Goal: Information Seeking & Learning: Check status

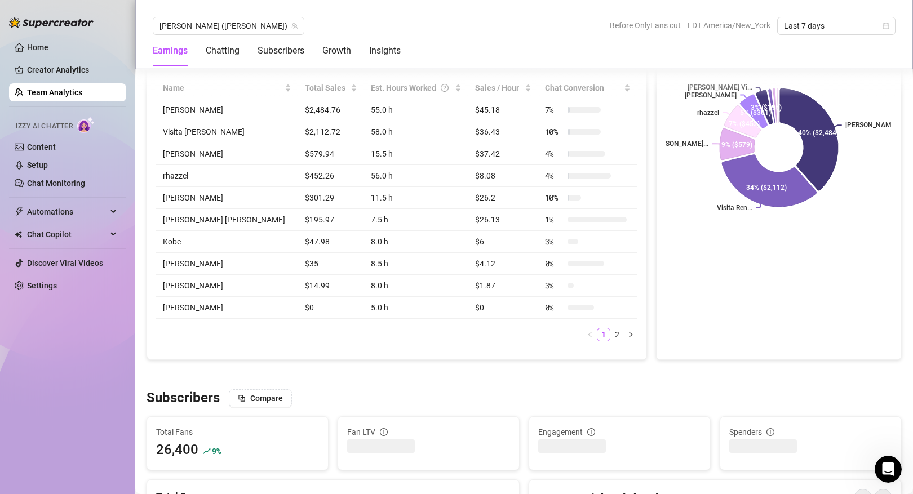
scroll to position [507, 0]
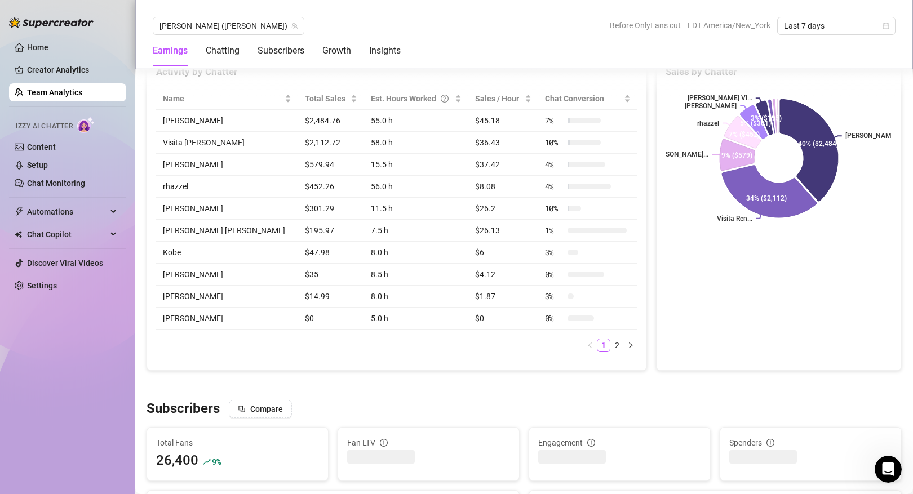
click at [81, 90] on link "Team Analytics" at bounding box center [54, 92] width 55 height 9
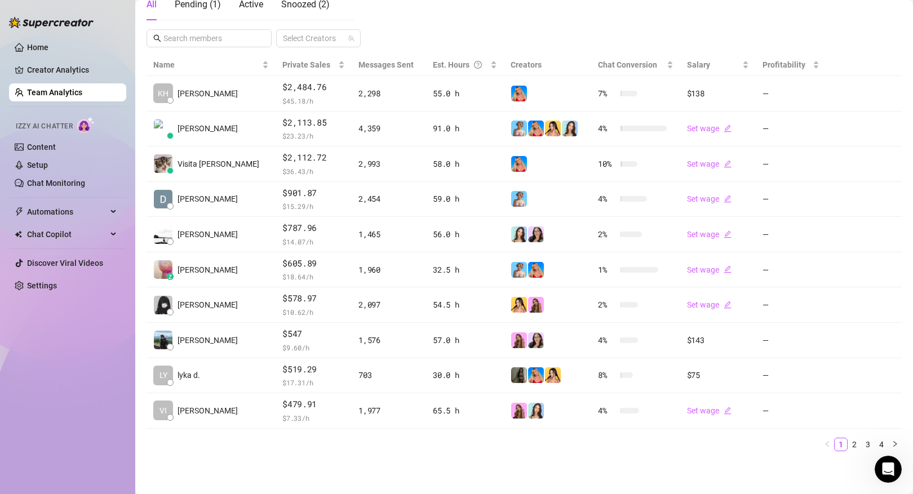
scroll to position [214, 0]
drag, startPoint x: 200, startPoint y: 191, endPoint x: 198, endPoint y: 164, distance: 27.1
click at [198, 164] on div "Inactive for 9 hours" at bounding box center [177, 171] width 77 height 21
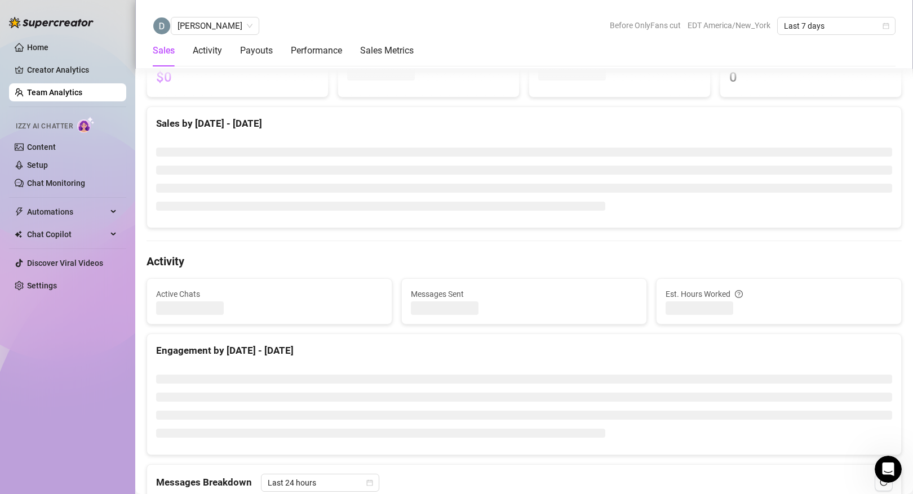
scroll to position [507, 0]
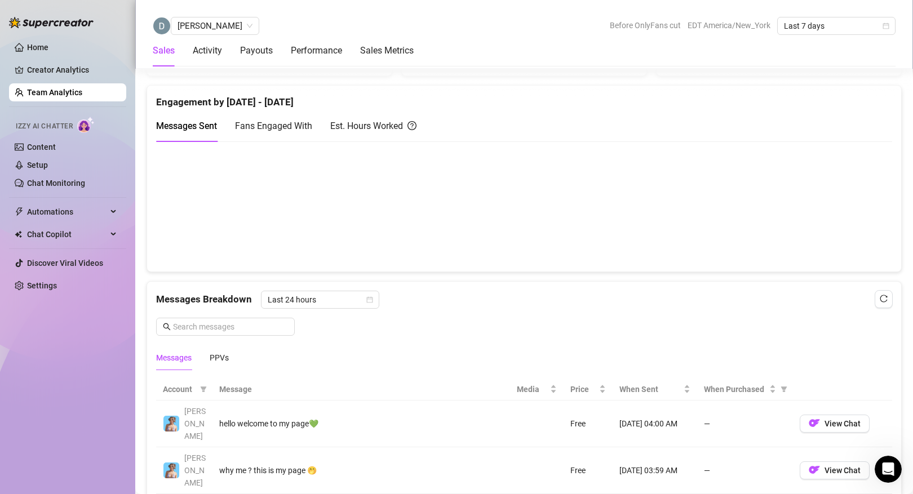
click at [82, 94] on link "Team Analytics" at bounding box center [54, 92] width 55 height 9
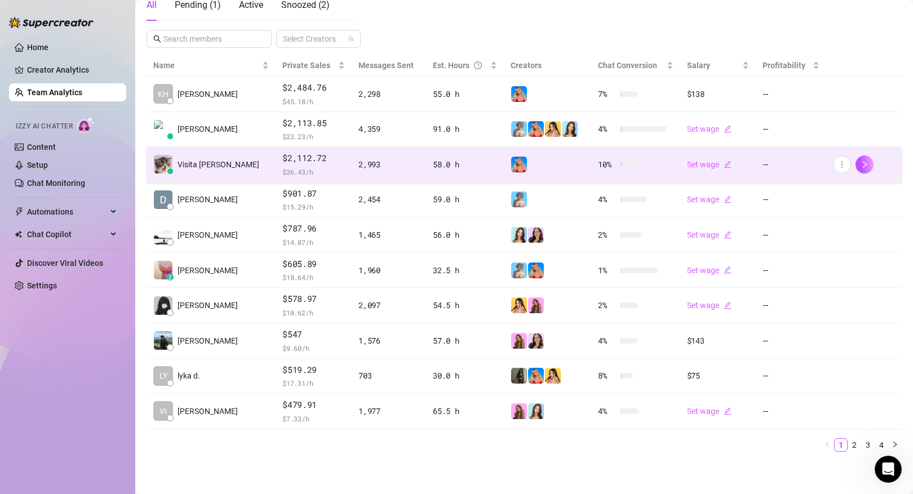
click at [194, 161] on span "Visita [PERSON_NAME]" at bounding box center [219, 164] width 82 height 12
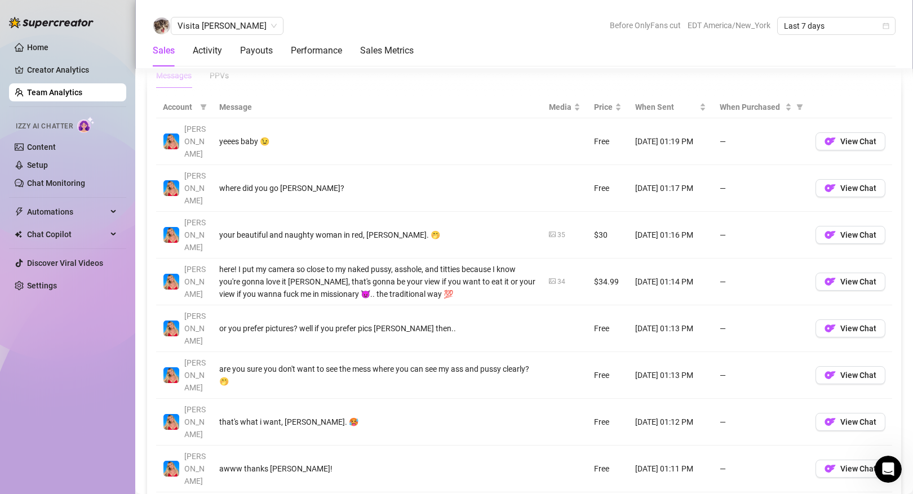
scroll to position [771, 0]
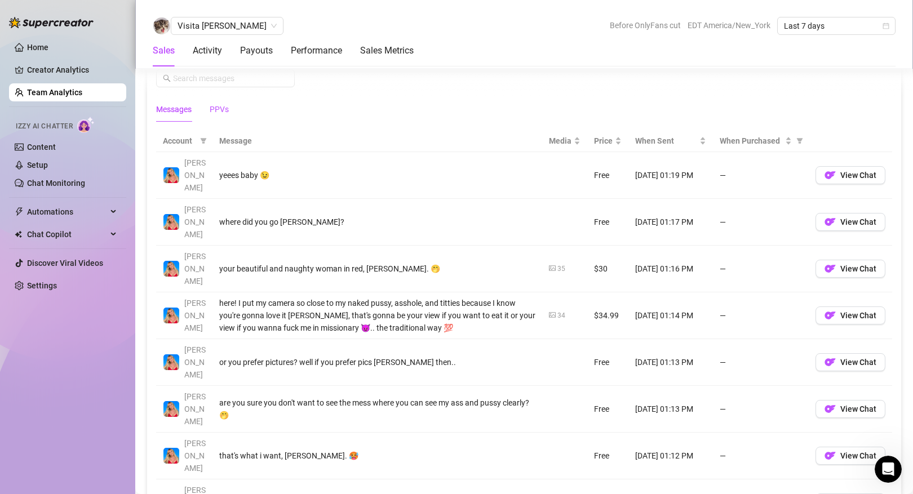
click at [219, 107] on div "PPVs" at bounding box center [219, 109] width 19 height 12
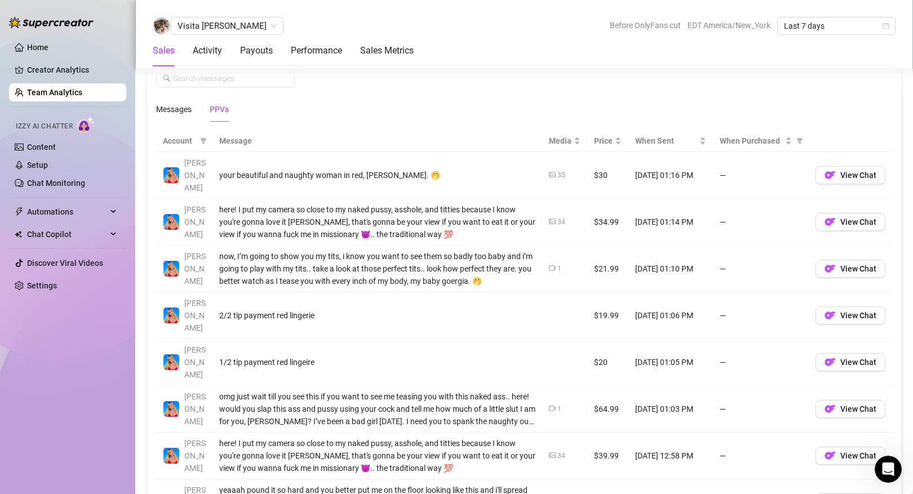
click at [73, 94] on link "Team Analytics" at bounding box center [54, 92] width 55 height 9
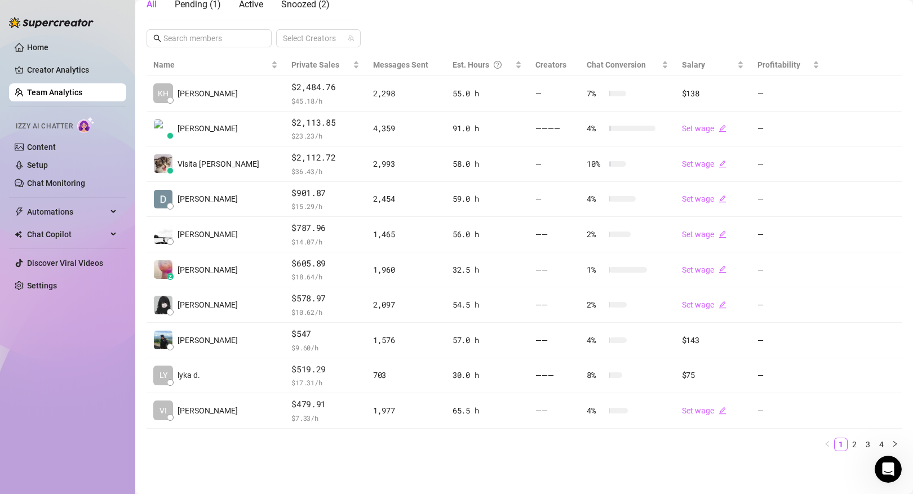
scroll to position [214, 0]
